Goal: Information Seeking & Learning: Learn about a topic

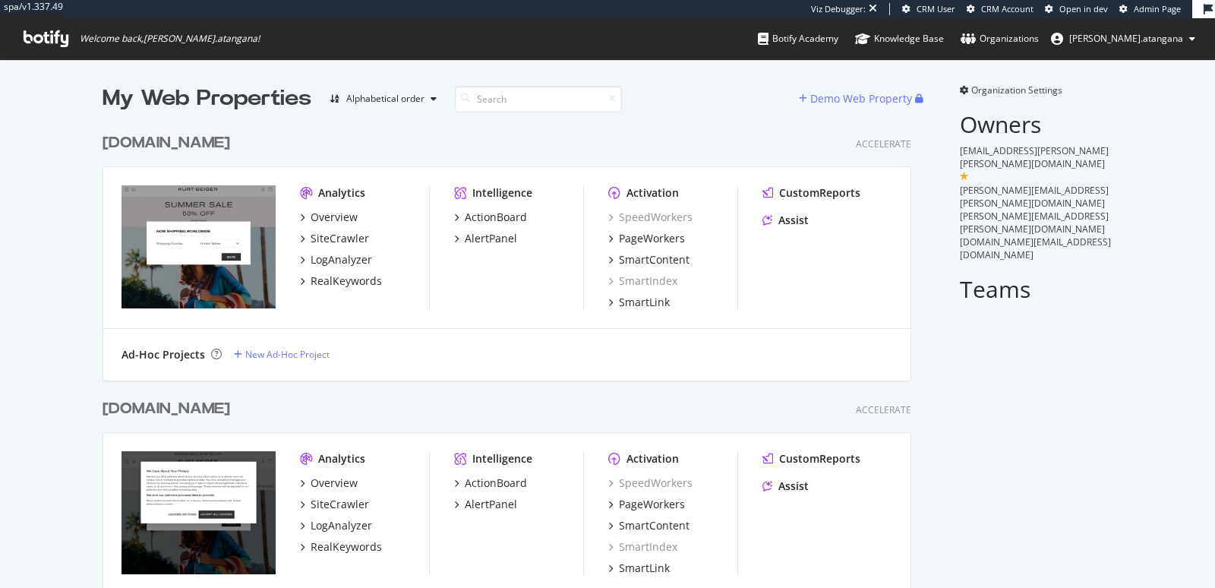
scroll to position [588, 1215]
click at [352, 263] on div "LogAnalyzer" at bounding box center [341, 259] width 61 height 15
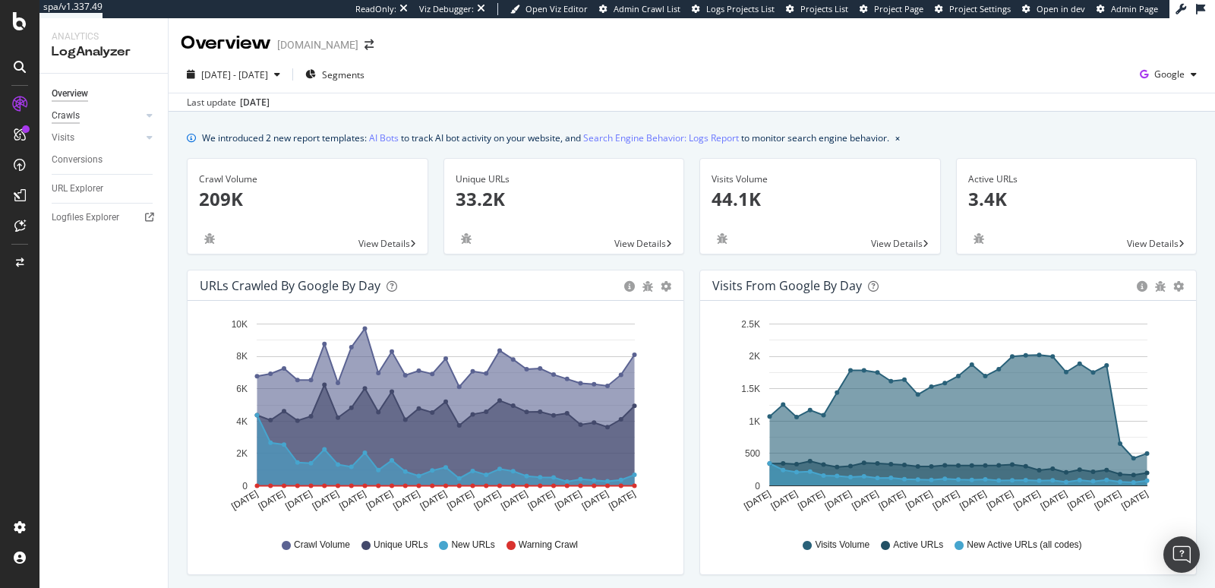
click at [71, 111] on div "Crawls" at bounding box center [66, 116] width 28 height 16
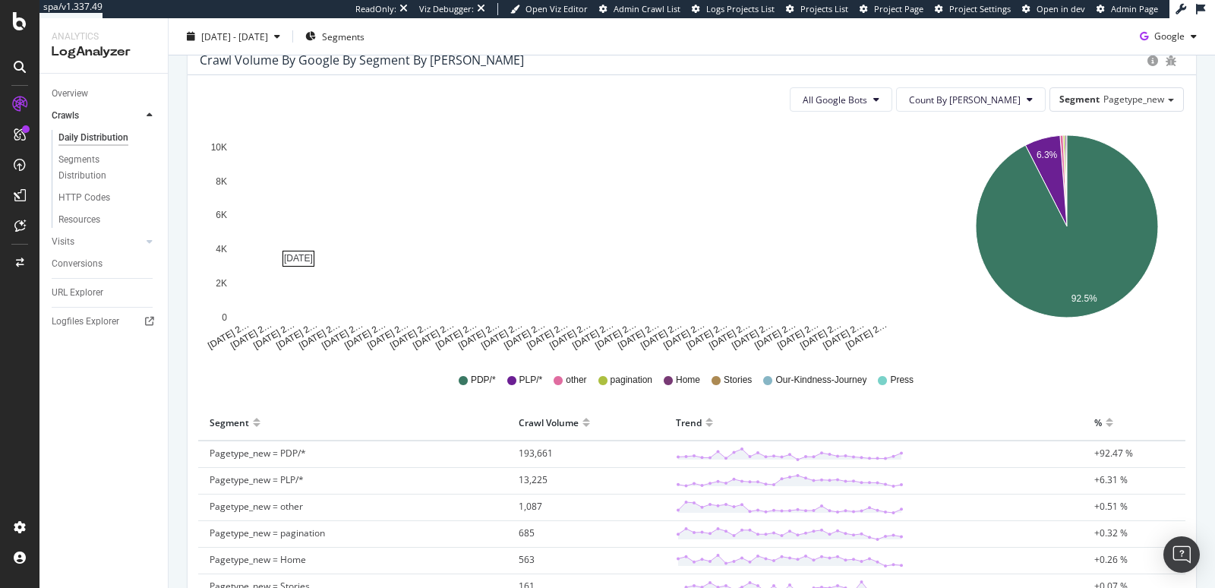
scroll to position [162, 0]
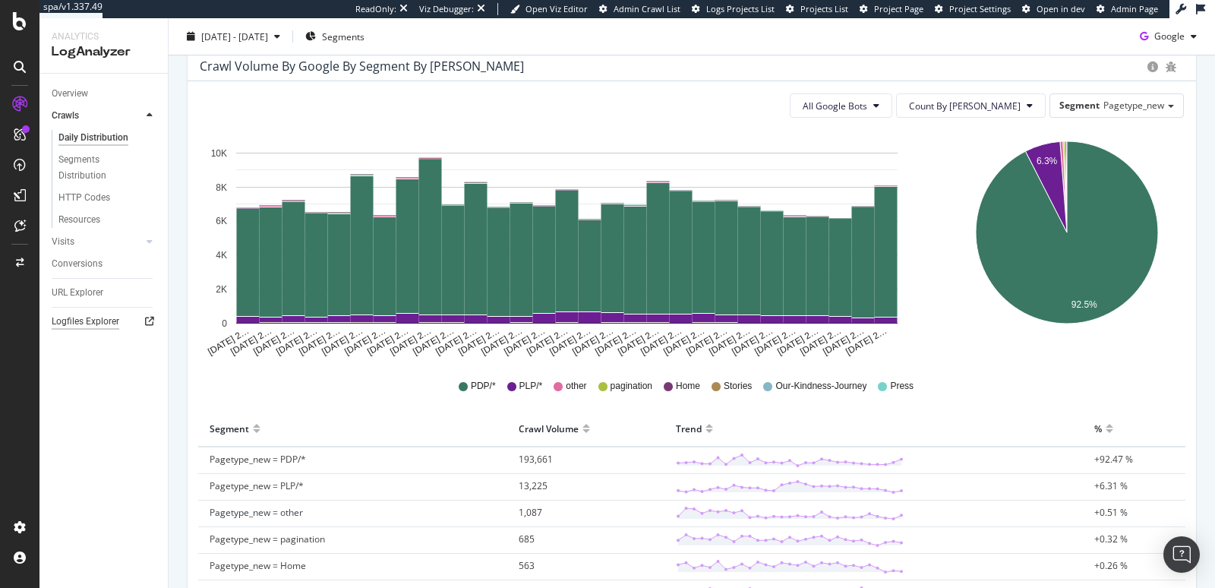
click at [100, 325] on div "Logfiles Explorer" at bounding box center [86, 322] width 68 height 16
click at [75, 96] on div "Overview" at bounding box center [70, 94] width 36 height 16
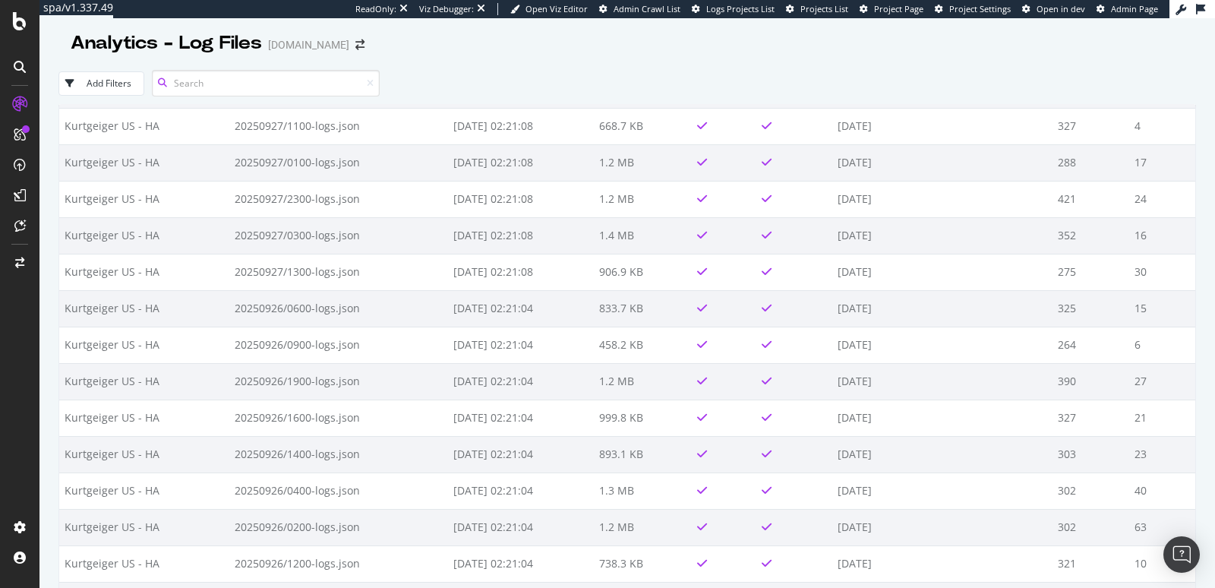
scroll to position [1595, 0]
